Goal: Task Accomplishment & Management: Use online tool/utility

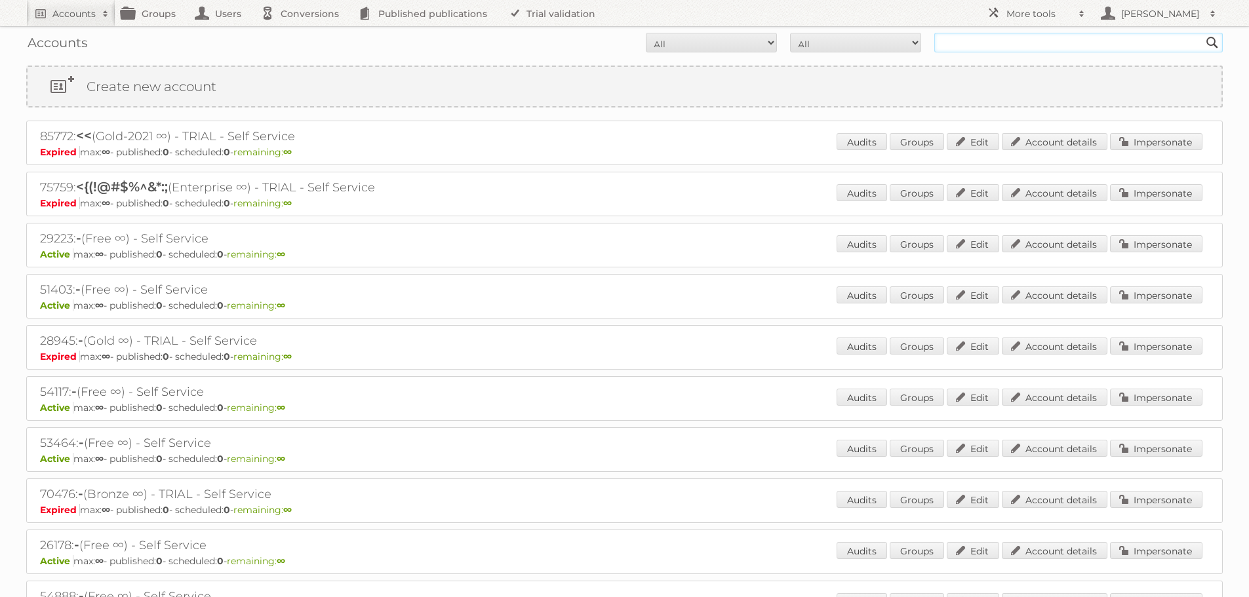
click at [987, 48] on input "text" at bounding box center [1078, 43] width 288 height 20
type input "ikea communications"
click at [1202, 33] on input "Search" at bounding box center [1212, 43] width 20 height 20
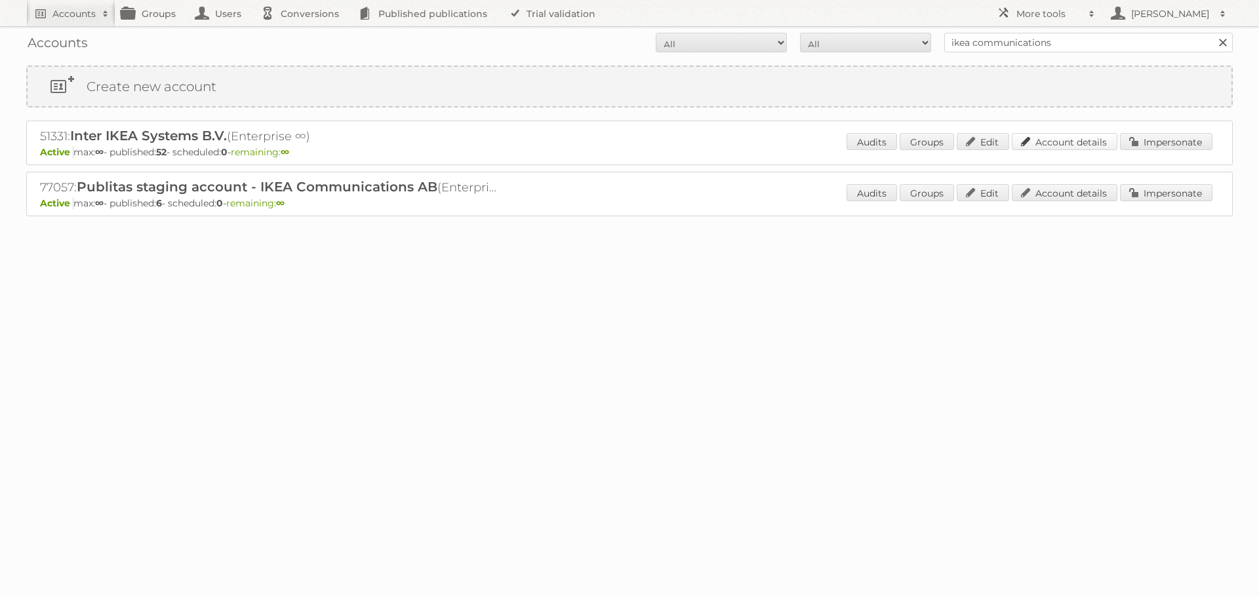
click at [1087, 138] on link "Account details" at bounding box center [1064, 141] width 106 height 17
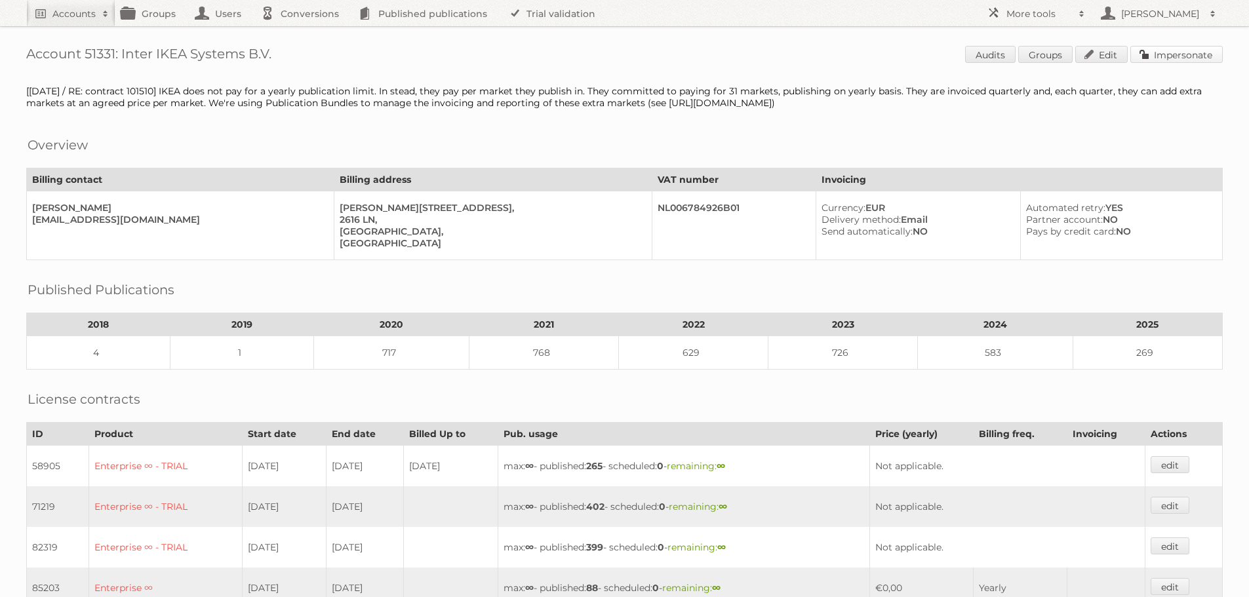
click at [1174, 50] on link "Impersonate" at bounding box center [1176, 54] width 92 height 17
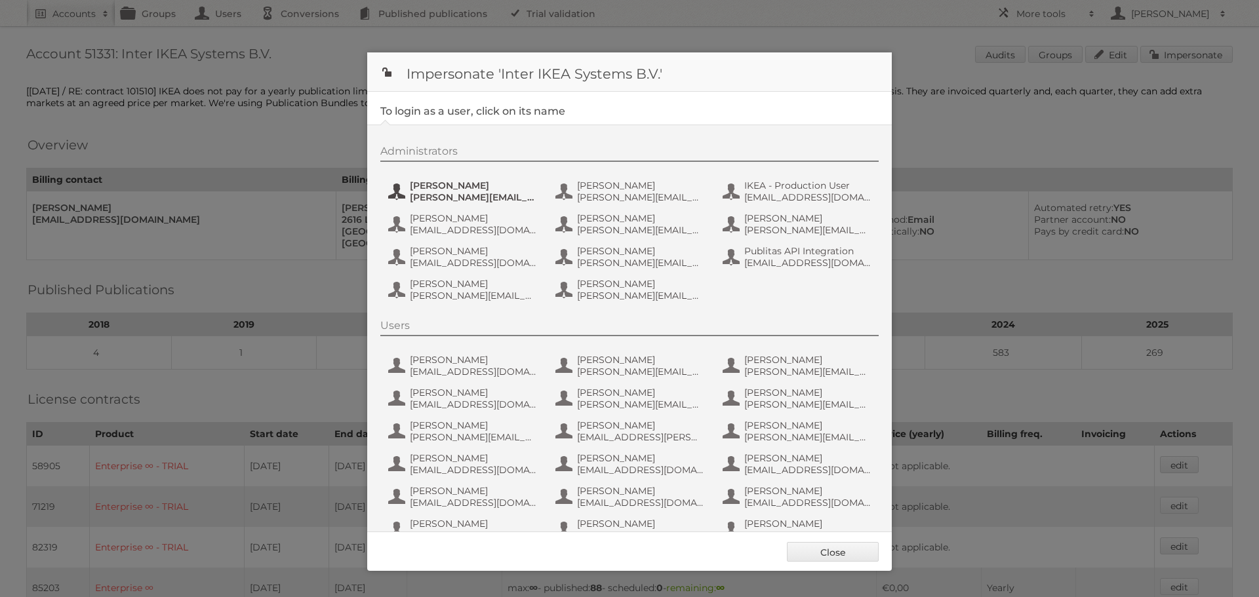
click at [441, 184] on span "Andreas Olofsson" at bounding box center [473, 186] width 127 height 12
